Goal: Transaction & Acquisition: Purchase product/service

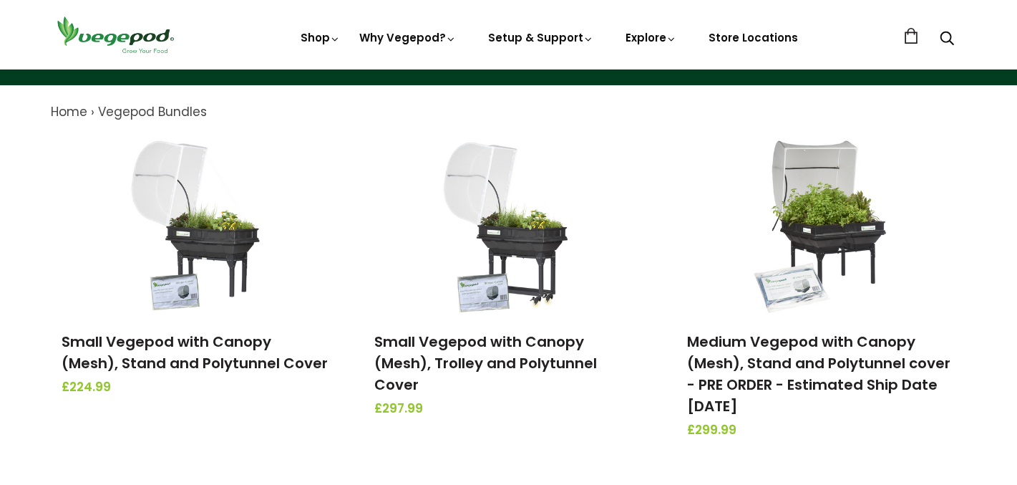
scroll to position [162, 0]
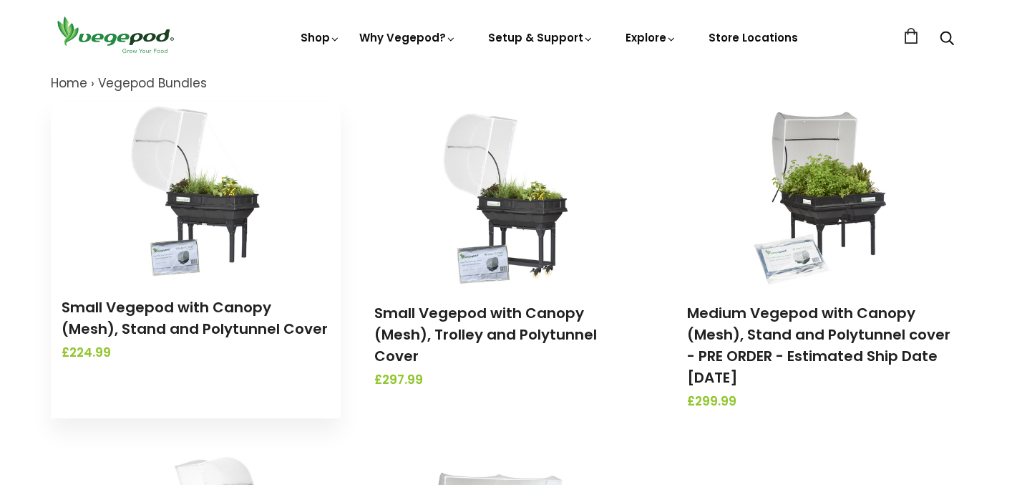
click at [286, 228] on link at bounding box center [196, 191] width 290 height 179
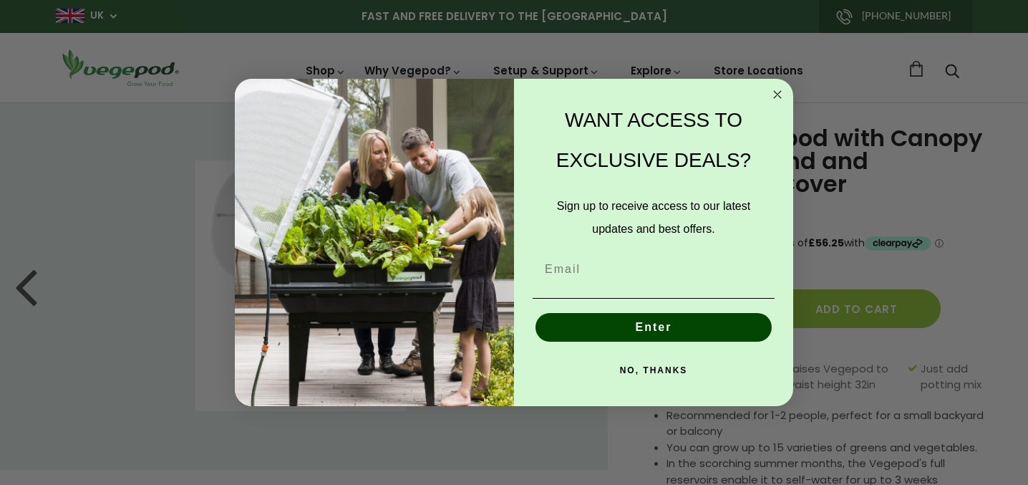
click at [781, 97] on circle "Close dialog" at bounding box center [778, 95] width 16 height 16
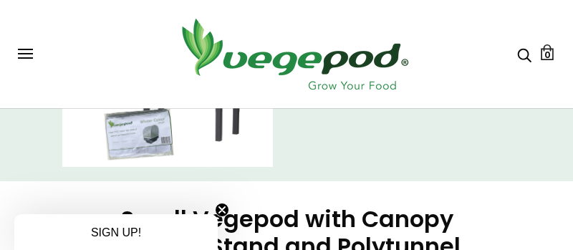
scroll to position [275, 0]
